Goal: Transaction & Acquisition: Obtain resource

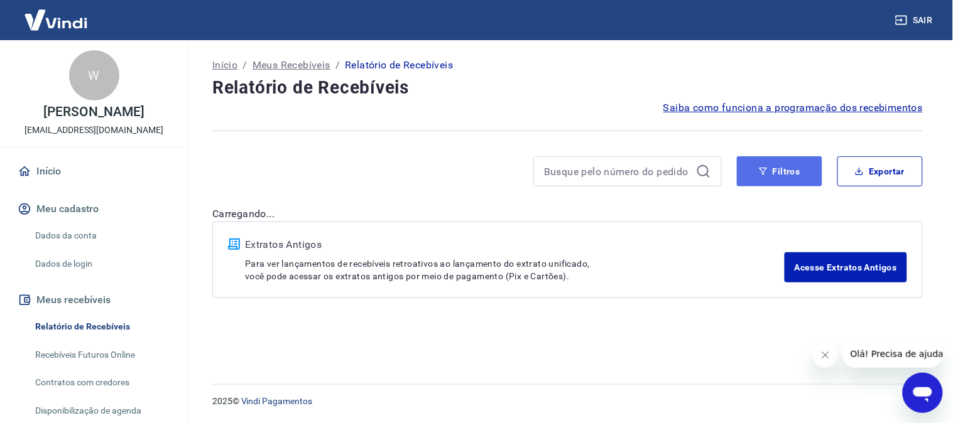
click at [777, 166] on button "Filtros" at bounding box center [779, 171] width 85 height 30
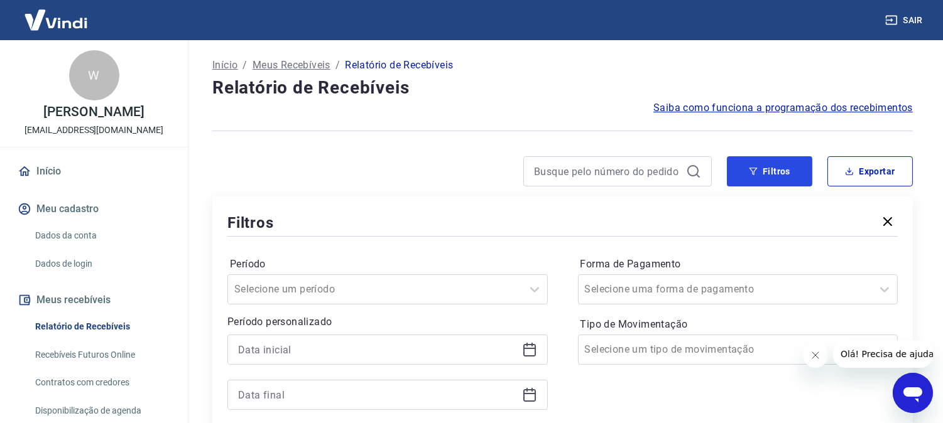
scroll to position [209, 0]
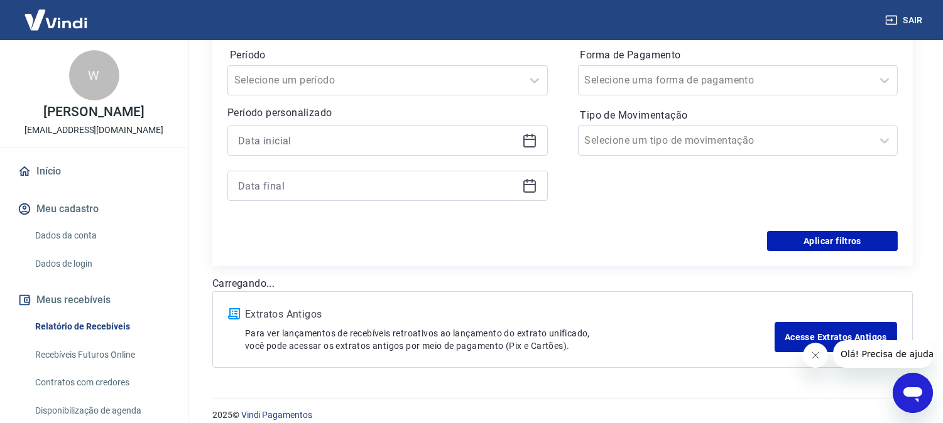
click at [528, 141] on icon at bounding box center [529, 140] width 15 height 15
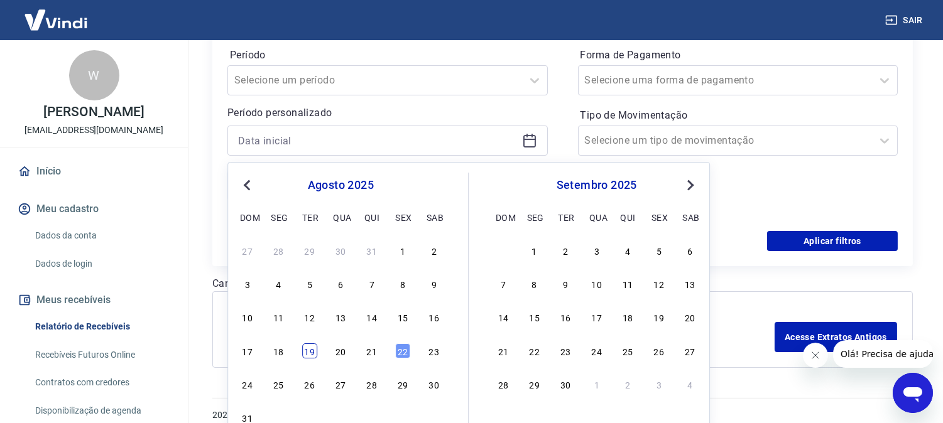
click at [306, 353] on div "19" at bounding box center [309, 351] width 15 height 15
type input "[DATE]"
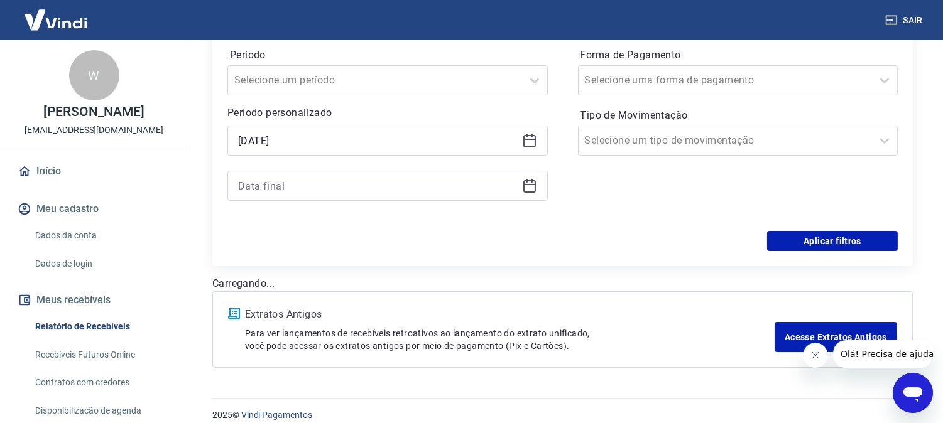
click at [529, 189] on icon at bounding box center [529, 185] width 15 height 15
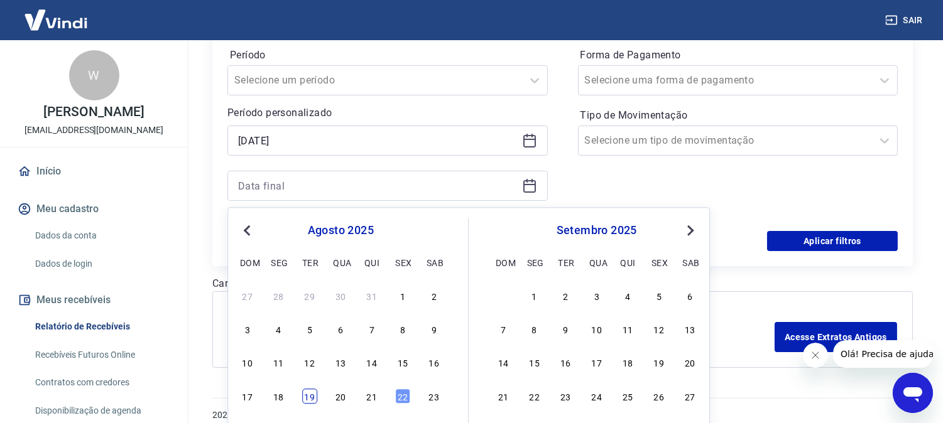
click at [313, 397] on div "19" at bounding box center [309, 396] width 15 height 15
type input "[DATE]"
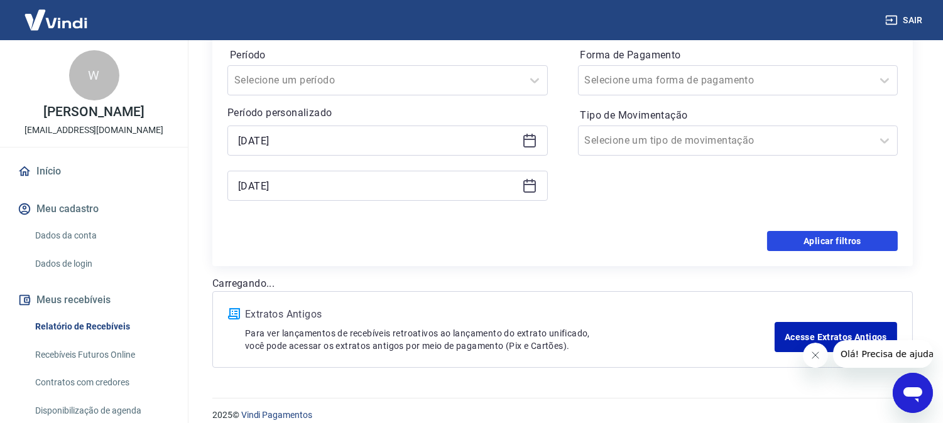
click at [836, 239] on button "Aplicar filtros" at bounding box center [832, 241] width 131 height 20
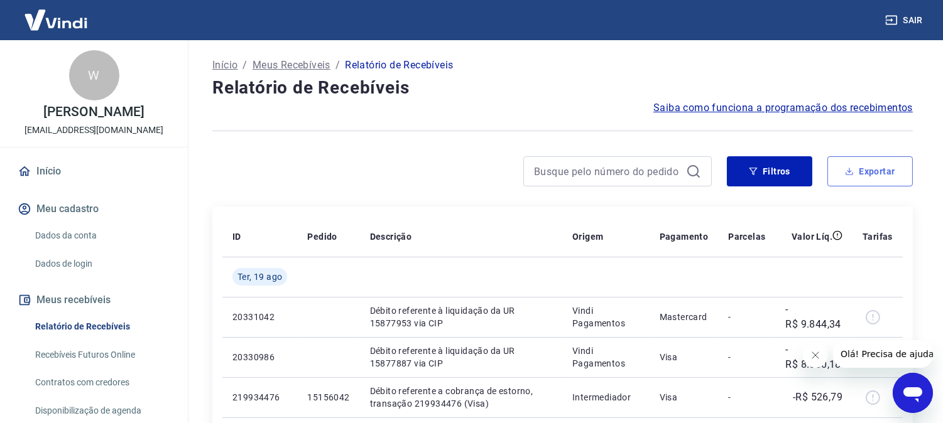
click at [884, 173] on button "Exportar" at bounding box center [869, 171] width 85 height 30
type input "[DATE]"
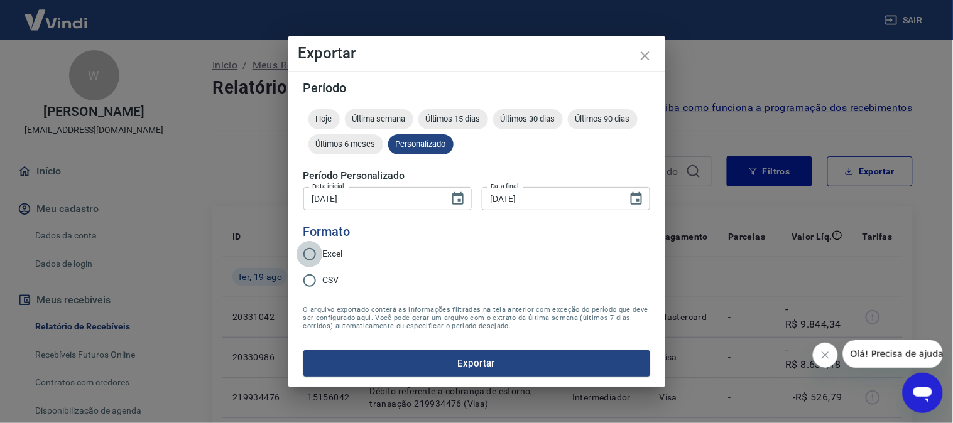
click at [310, 254] on input "Excel" at bounding box center [309, 254] width 26 height 26
radio input "true"
click at [480, 362] on button "Exportar" at bounding box center [476, 363] width 347 height 26
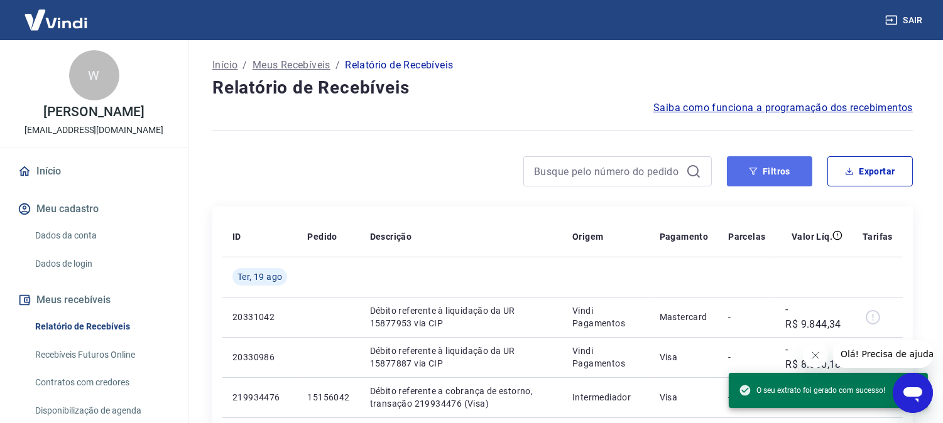
click at [777, 170] on button "Filtros" at bounding box center [769, 171] width 85 height 30
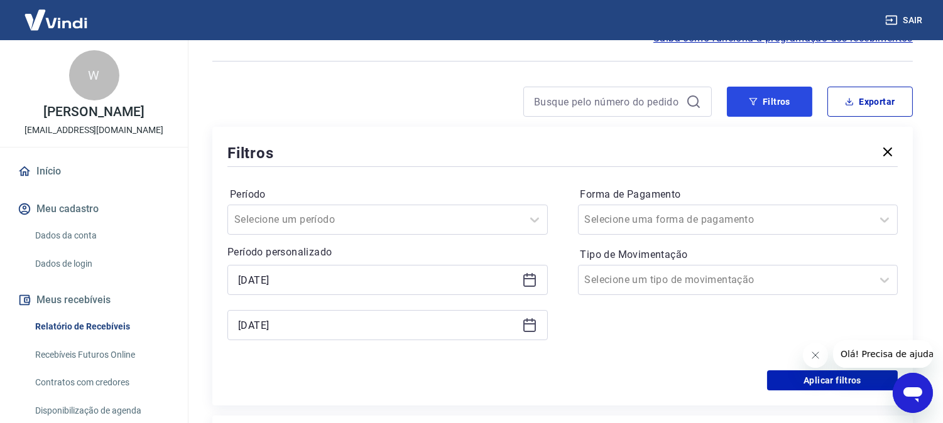
scroll to position [139, 0]
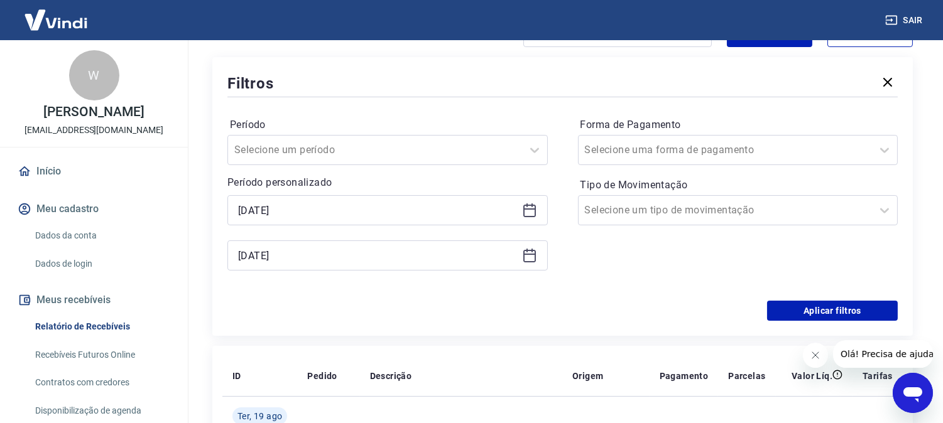
click at [526, 206] on icon at bounding box center [526, 205] width 1 height 4
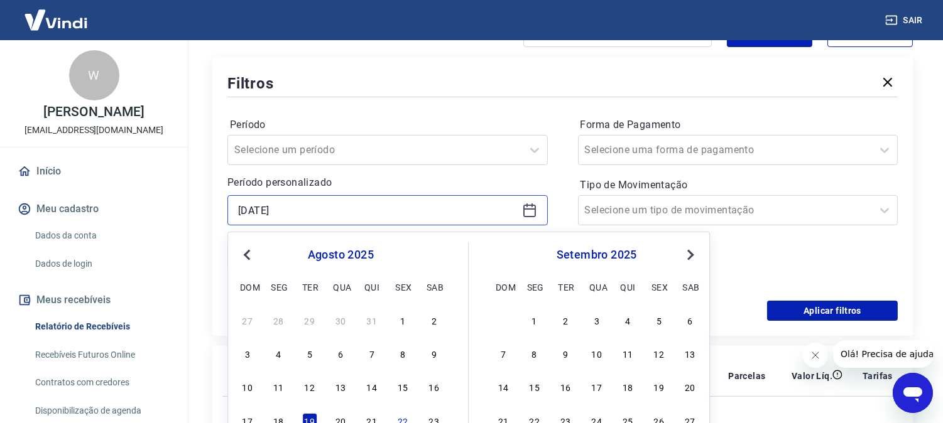
scroll to position [279, 0]
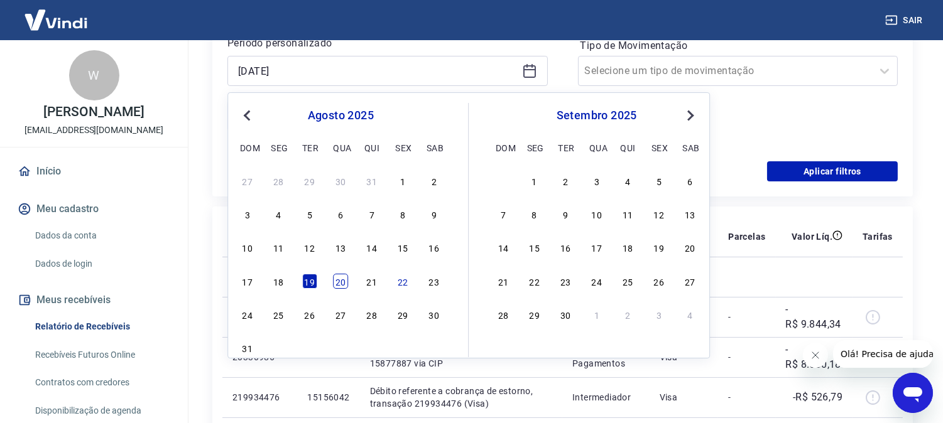
click at [340, 278] on div "20" at bounding box center [340, 281] width 15 height 15
type input "[DATE]"
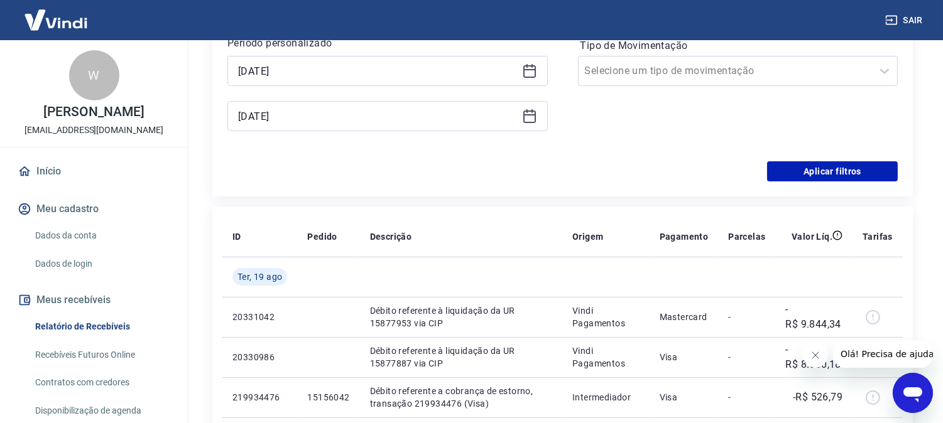
click at [528, 114] on icon at bounding box center [529, 114] width 13 height 1
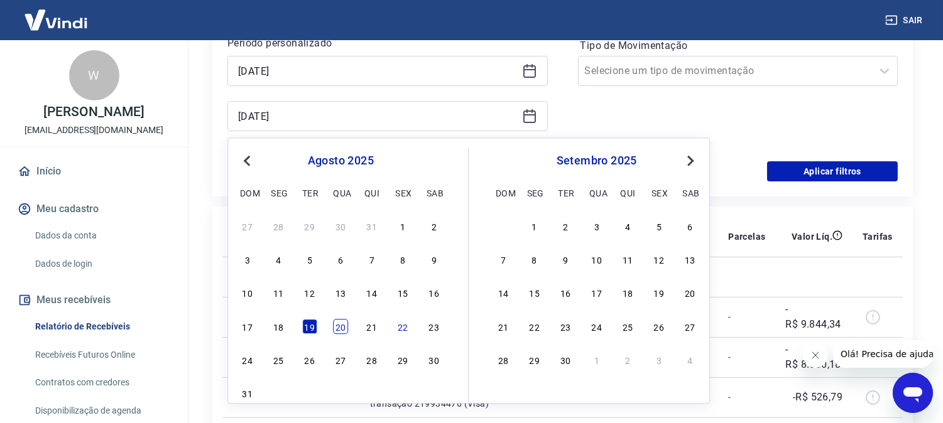
click at [342, 327] on div "20" at bounding box center [340, 326] width 15 height 15
type input "[DATE]"
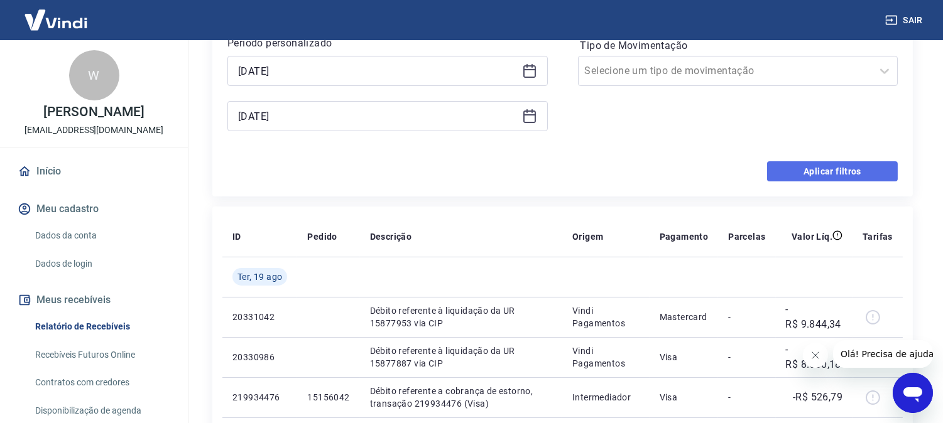
click at [808, 170] on button "Aplicar filtros" at bounding box center [832, 171] width 131 height 20
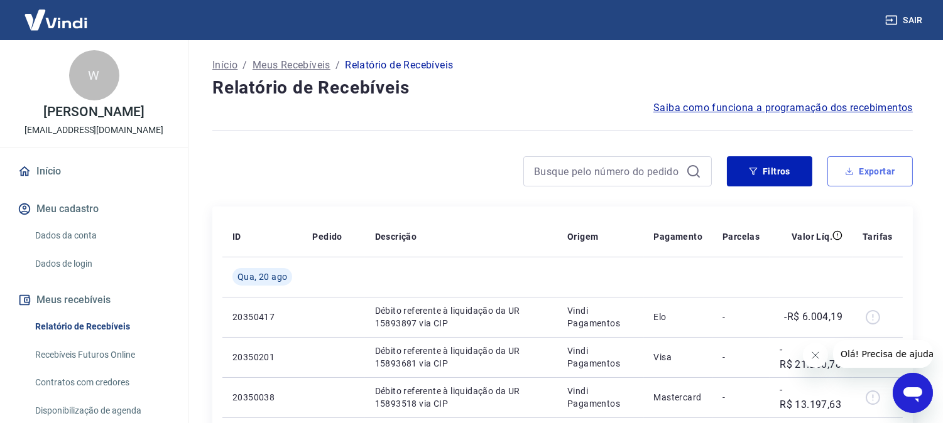
click at [882, 167] on button "Exportar" at bounding box center [869, 171] width 85 height 30
type input "[DATE]"
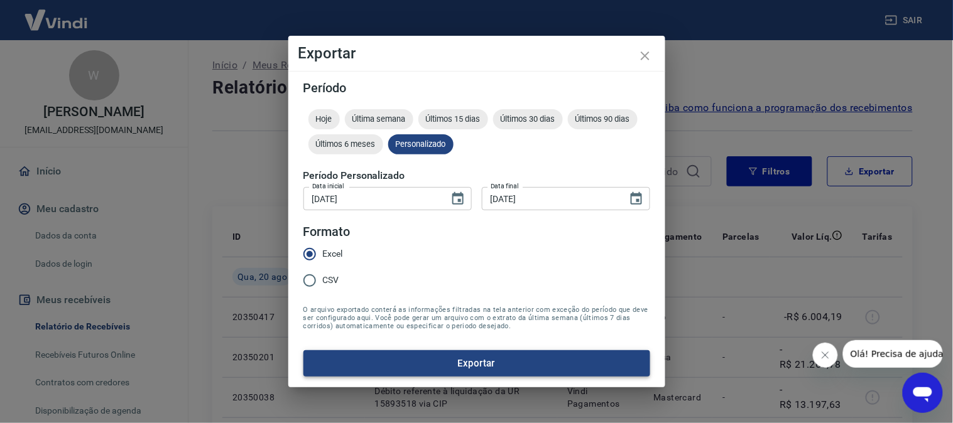
click at [474, 366] on button "Exportar" at bounding box center [476, 363] width 347 height 26
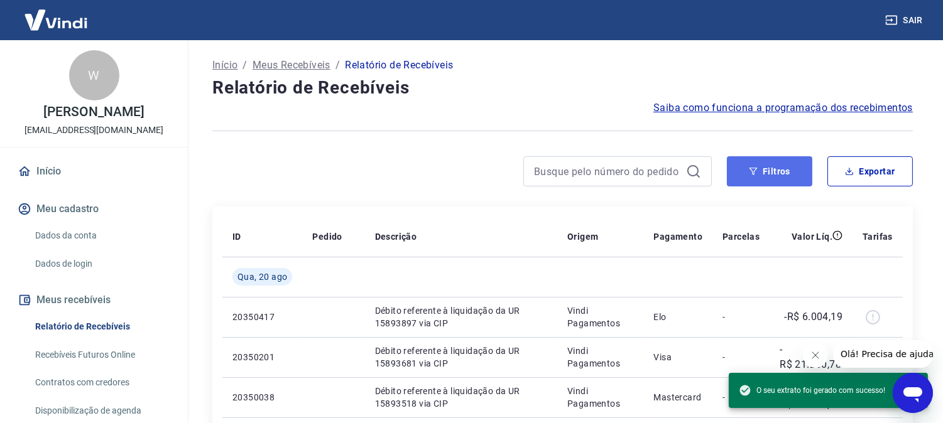
click at [767, 165] on button "Filtros" at bounding box center [769, 171] width 85 height 30
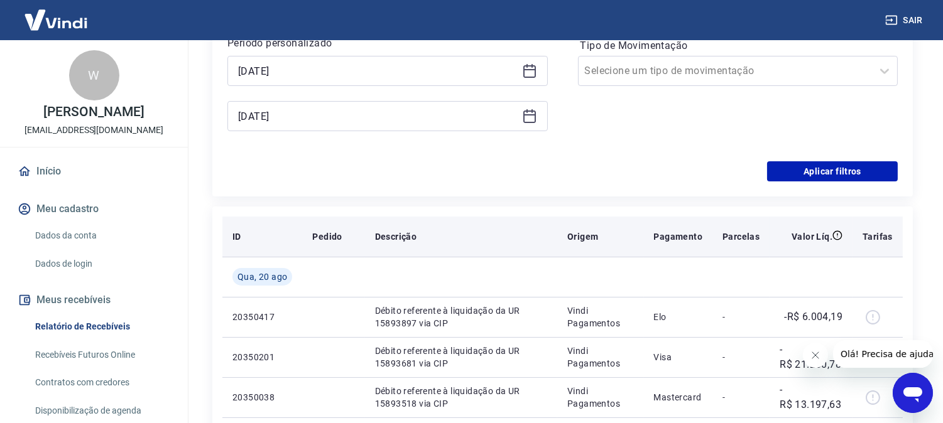
scroll to position [209, 0]
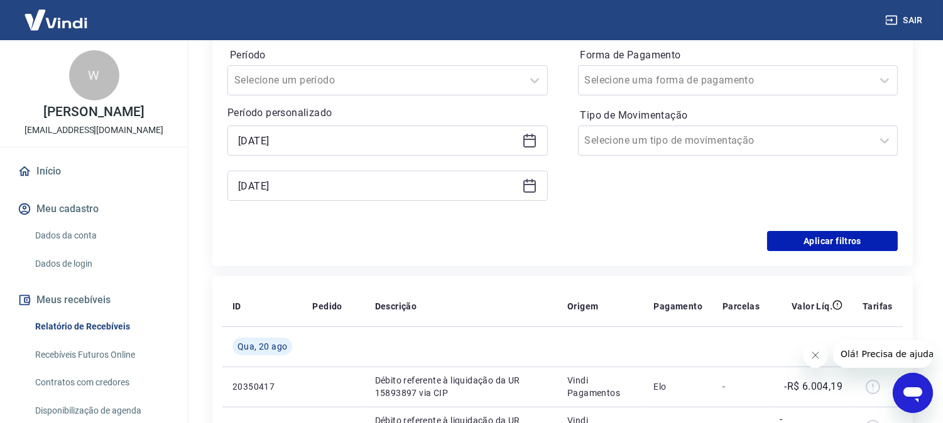
click at [531, 140] on icon at bounding box center [529, 140] width 15 height 15
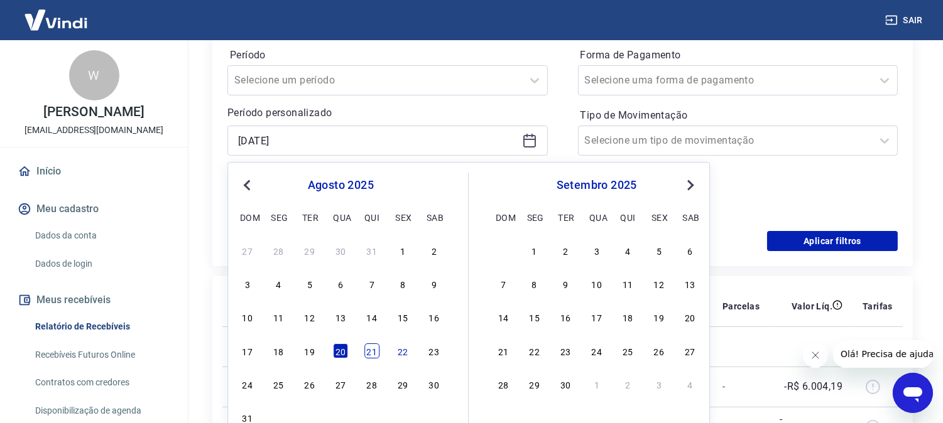
click at [373, 352] on div "21" at bounding box center [371, 351] width 15 height 15
type input "[DATE]"
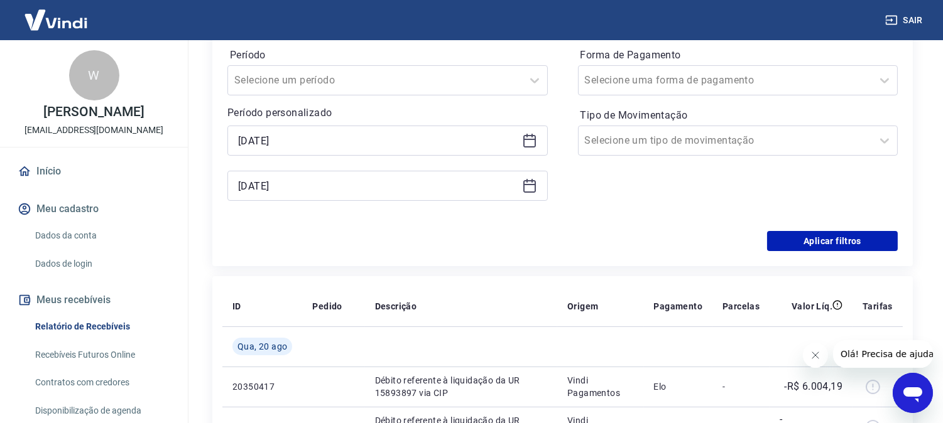
click at [524, 181] on icon at bounding box center [529, 186] width 13 height 13
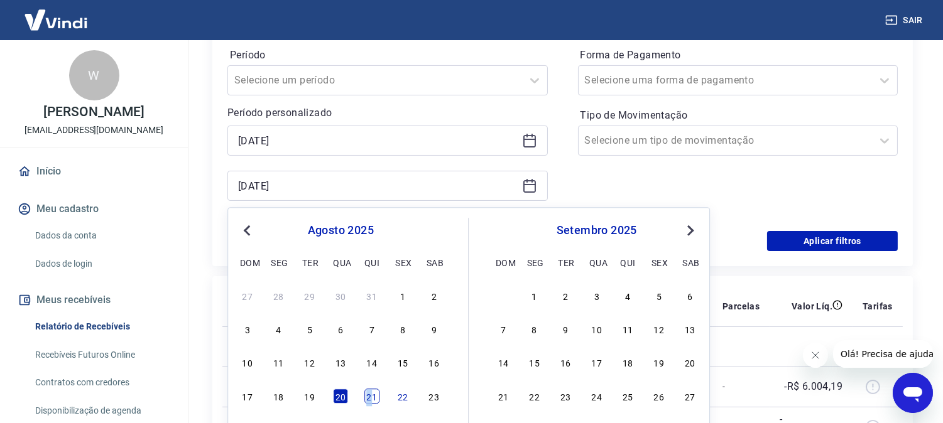
click at [369, 393] on div "21" at bounding box center [371, 396] width 15 height 15
type input "[DATE]"
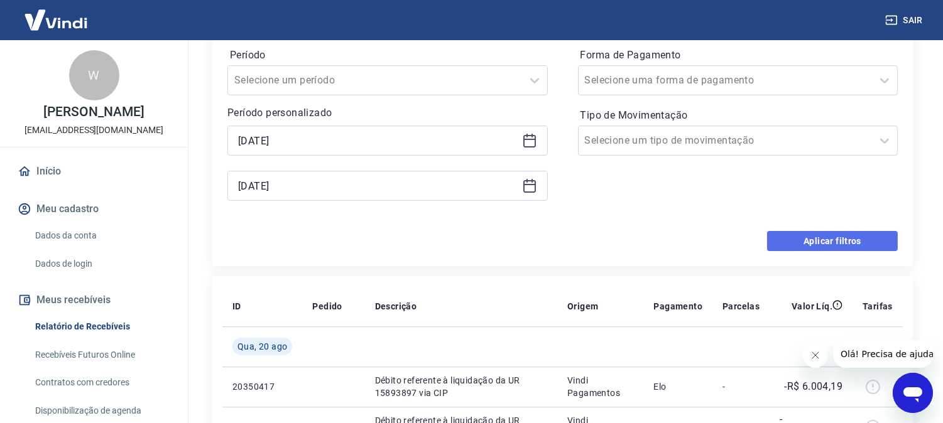
click at [815, 242] on button "Aplicar filtros" at bounding box center [832, 241] width 131 height 20
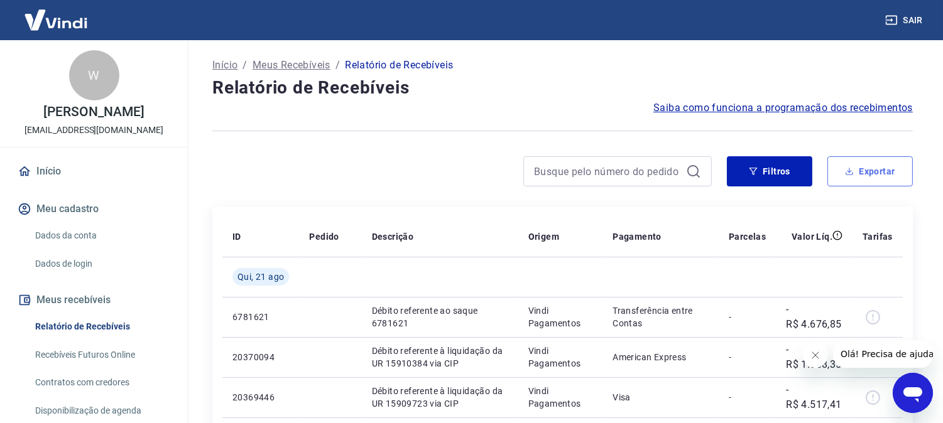
click at [861, 166] on button "Exportar" at bounding box center [869, 171] width 85 height 30
type input "[DATE]"
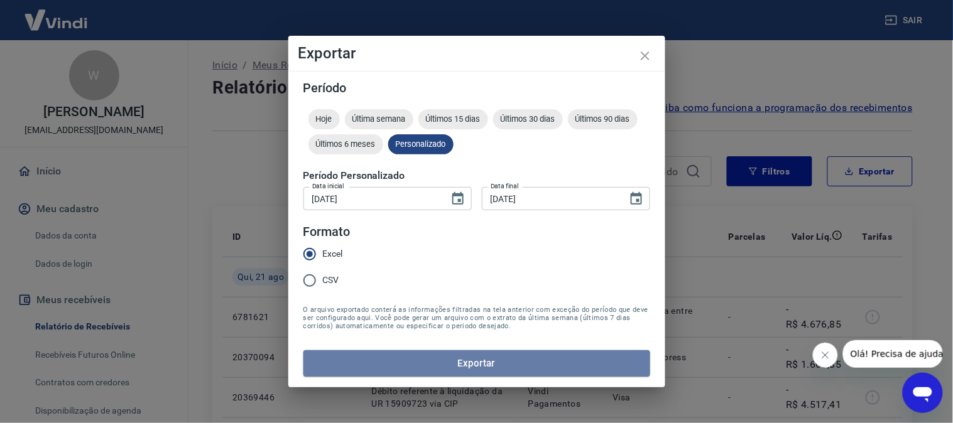
click at [470, 357] on button "Exportar" at bounding box center [476, 363] width 347 height 26
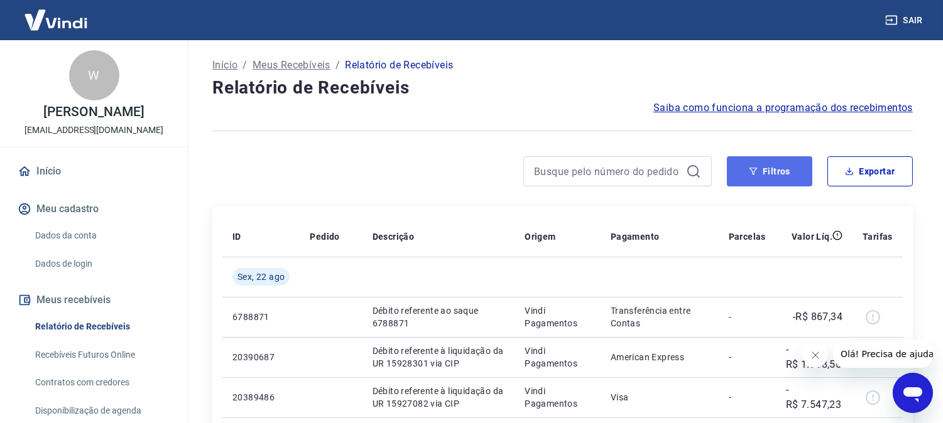
click at [774, 172] on button "Filtros" at bounding box center [769, 171] width 85 height 30
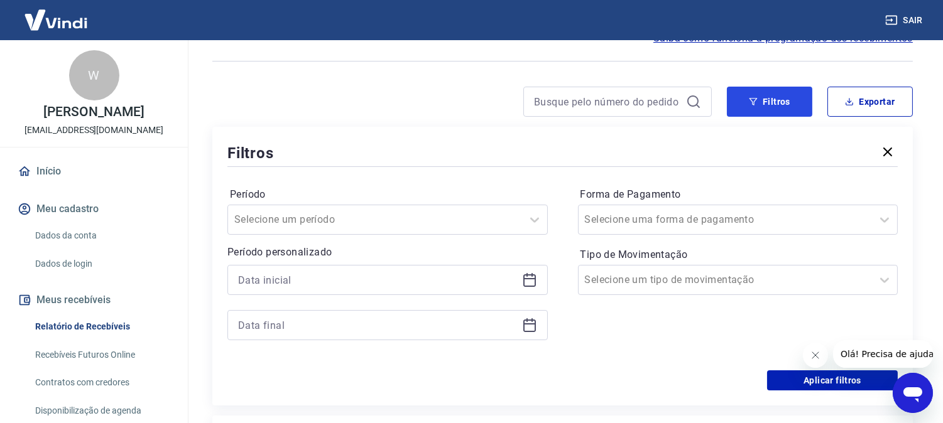
scroll to position [139, 0]
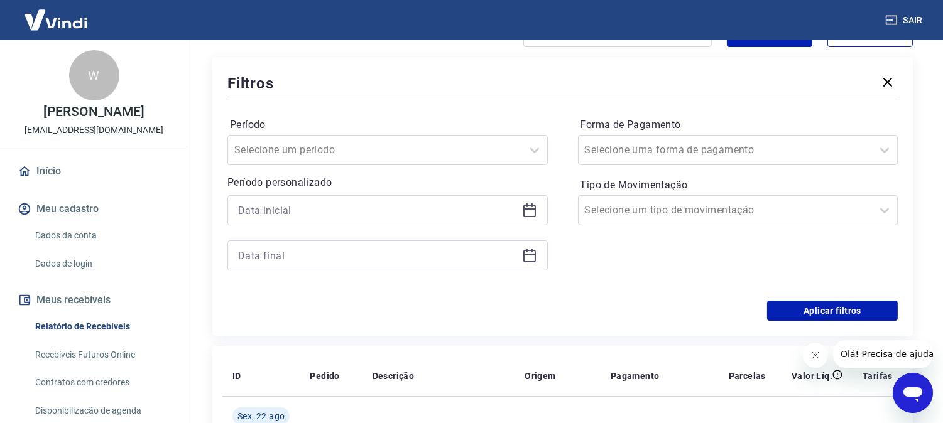
click at [530, 210] on icon at bounding box center [529, 210] width 15 height 15
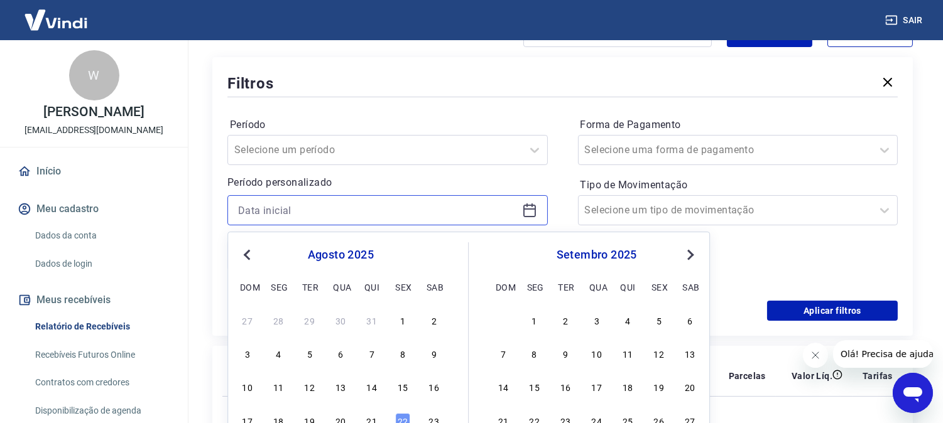
scroll to position [279, 0]
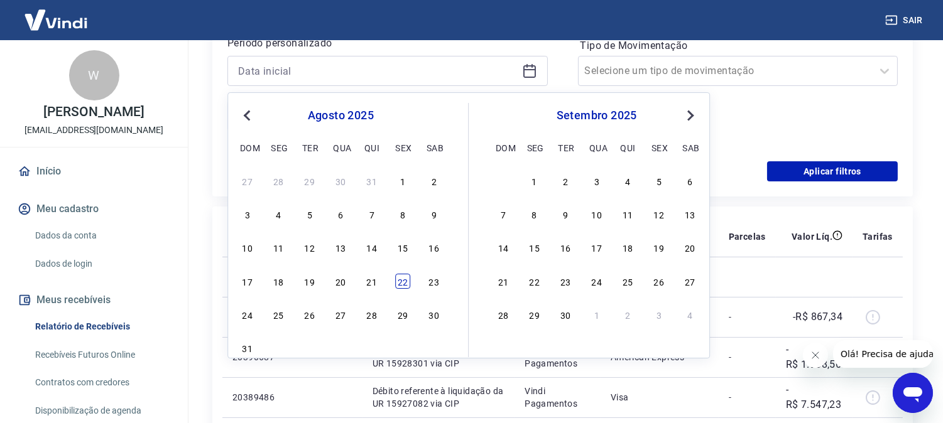
click at [403, 279] on div "22" at bounding box center [402, 281] width 15 height 15
click at [403, 279] on td at bounding box center [438, 277] width 153 height 40
type input "22/08/2025"
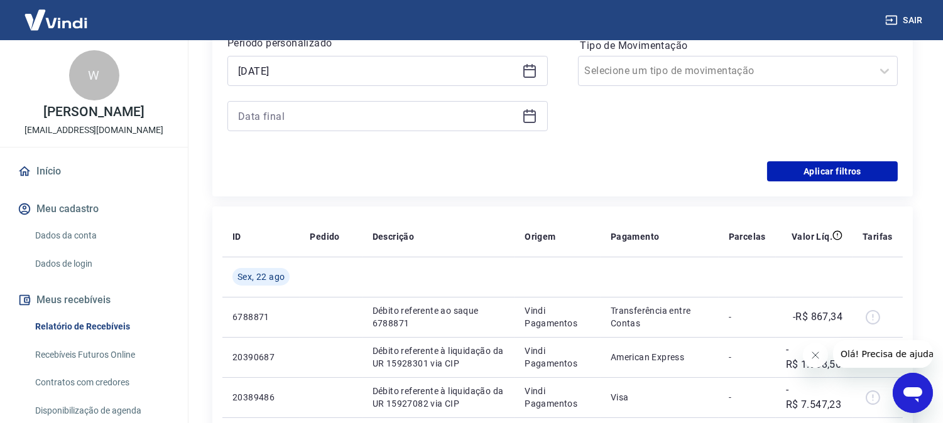
click at [529, 117] on icon at bounding box center [529, 116] width 15 height 15
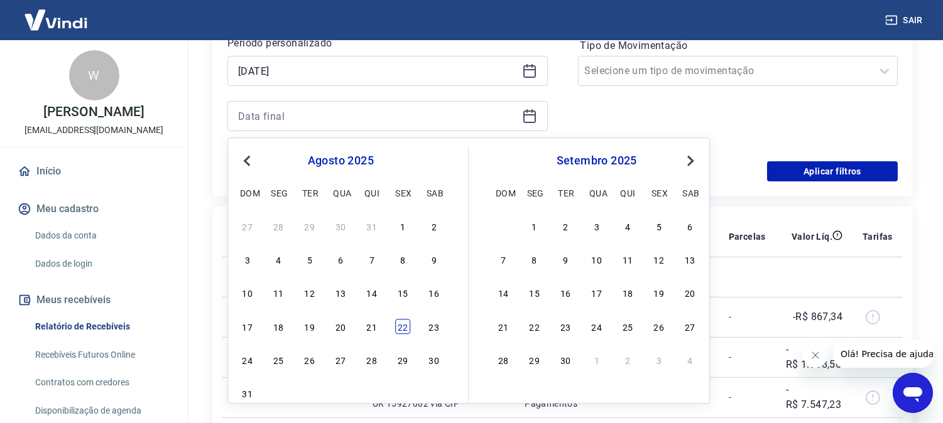
click at [405, 330] on div "22" at bounding box center [402, 326] width 15 height 15
click at [405, 330] on td "Débito referente ao saque 6788871" at bounding box center [438, 317] width 153 height 40
type input "22/08/2025"
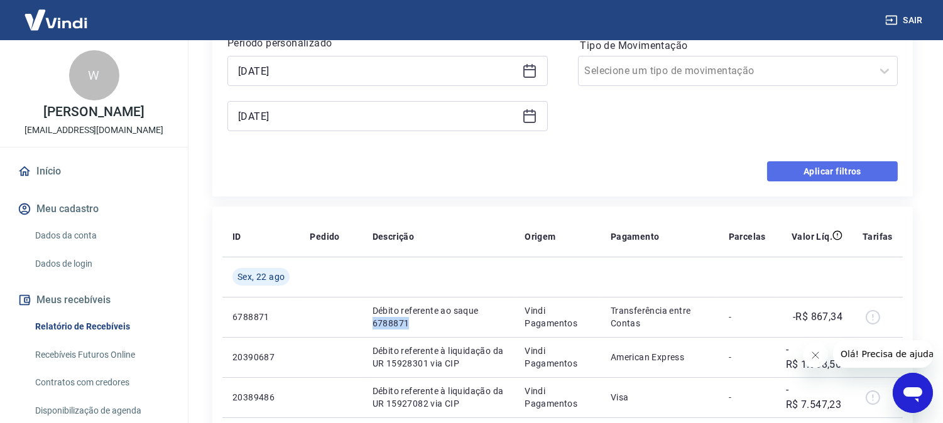
click at [845, 175] on button "Aplicar filtros" at bounding box center [832, 171] width 131 height 20
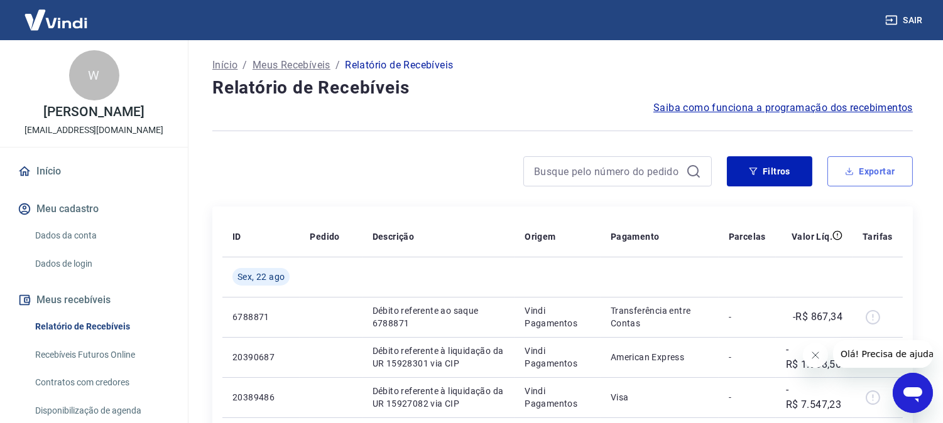
click at [877, 171] on button "Exportar" at bounding box center [869, 171] width 85 height 30
type input "22/08/2025"
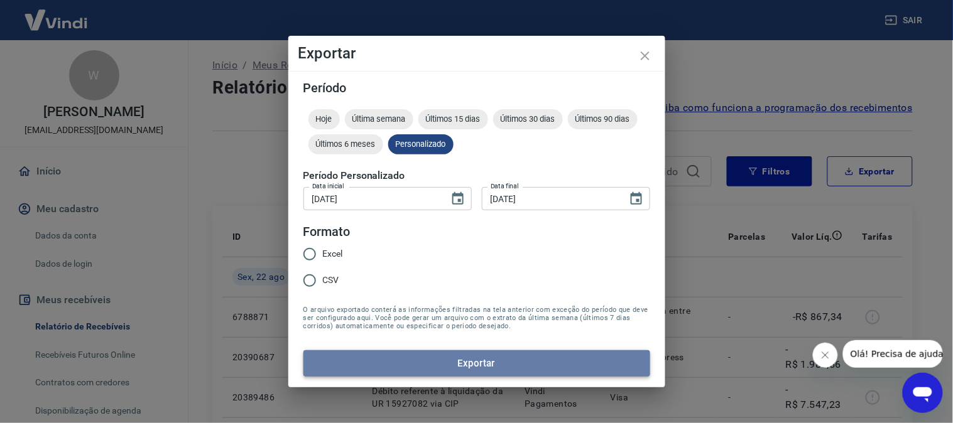
click at [467, 362] on button "Exportar" at bounding box center [476, 363] width 347 height 26
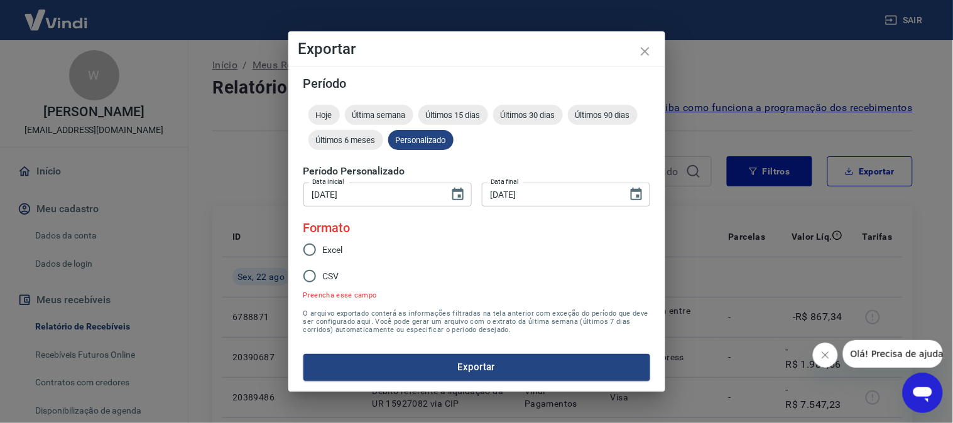
click at [310, 247] on input "Excel" at bounding box center [309, 250] width 26 height 26
radio input "true"
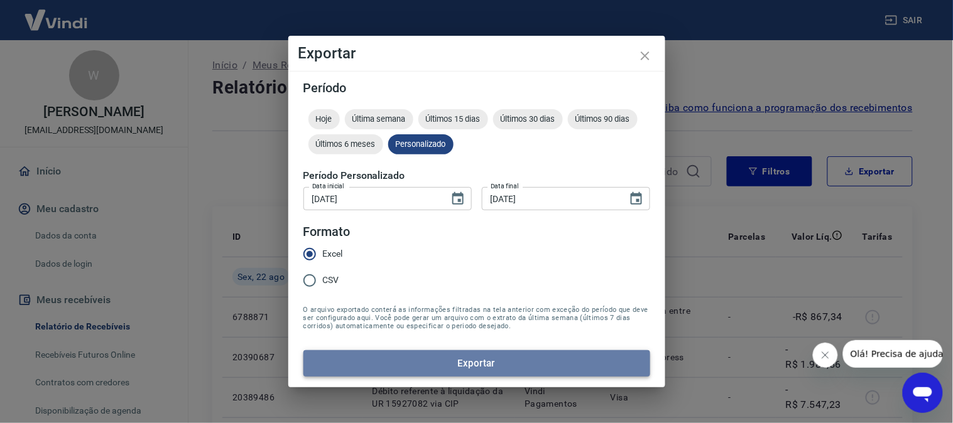
click at [476, 358] on button "Exportar" at bounding box center [476, 363] width 347 height 26
